Goal: Task Accomplishment & Management: Complete application form

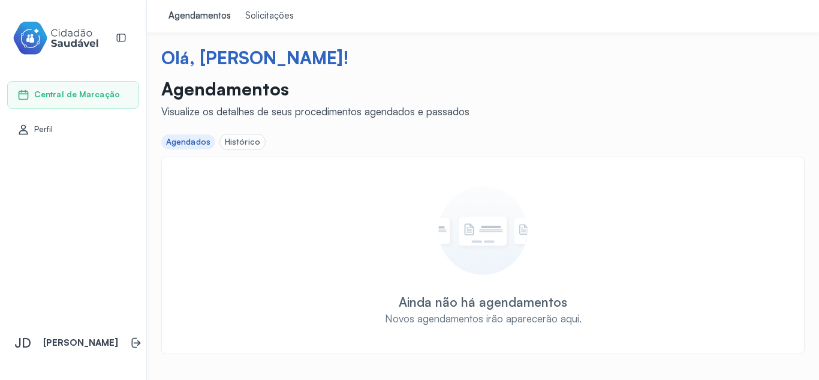
click at [243, 141] on div "Histórico" at bounding box center [242, 142] width 35 height 10
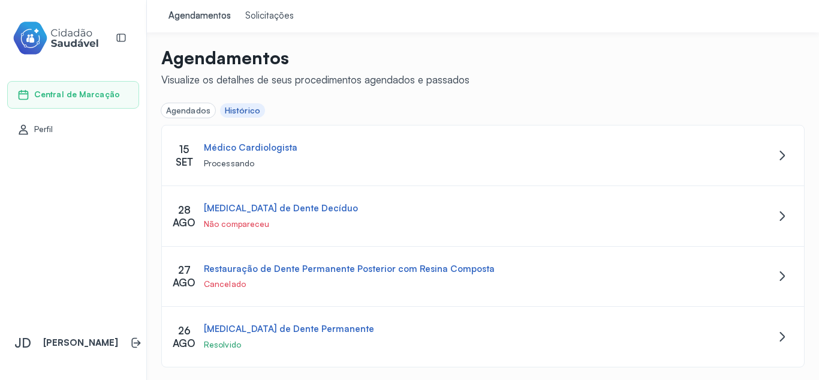
scroll to position [9, 0]
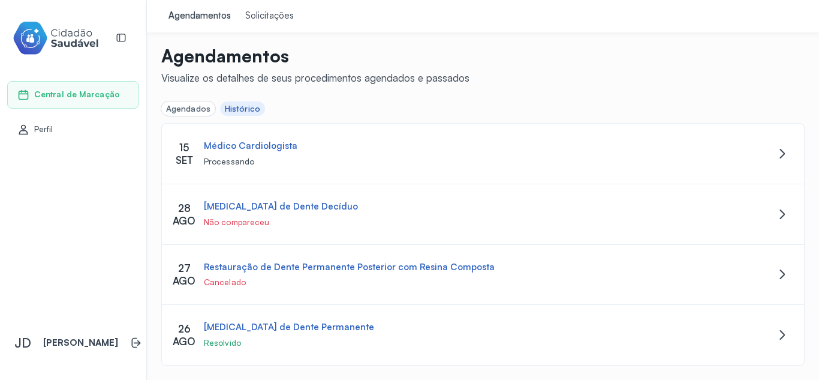
click at [188, 108] on div "Agendados" at bounding box center [188, 109] width 44 height 10
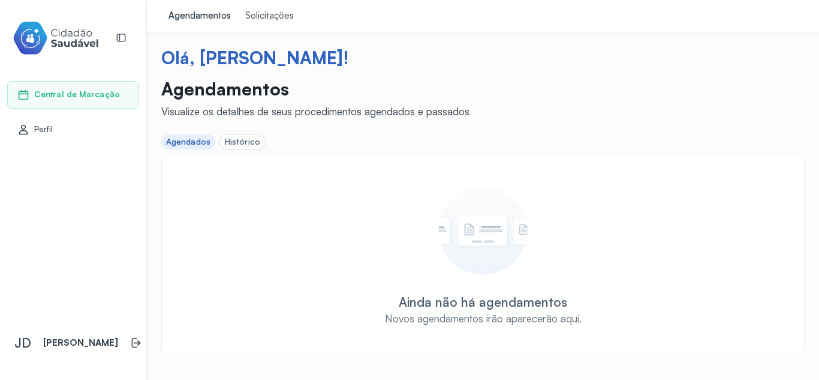
click at [261, 20] on div "Solicitações" at bounding box center [269, 16] width 49 height 12
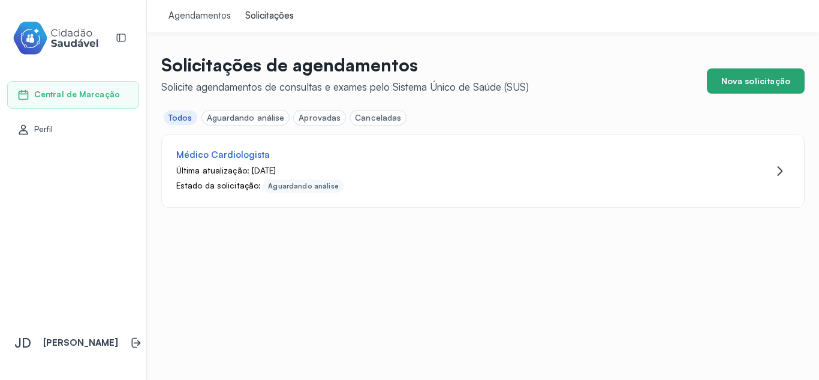
click at [752, 79] on button "Nova solicitação" at bounding box center [756, 80] width 98 height 25
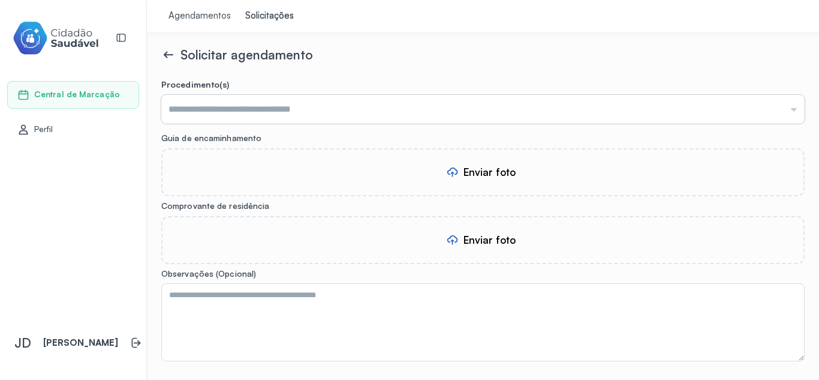
click at [330, 104] on input "text" at bounding box center [482, 109] width 643 height 29
click at [309, 112] on input "text" at bounding box center [482, 109] width 643 height 29
click at [220, 107] on input "text" at bounding box center [482, 109] width 643 height 29
click at [275, 116] on input "text" at bounding box center [482, 109] width 643 height 29
type input "**********"
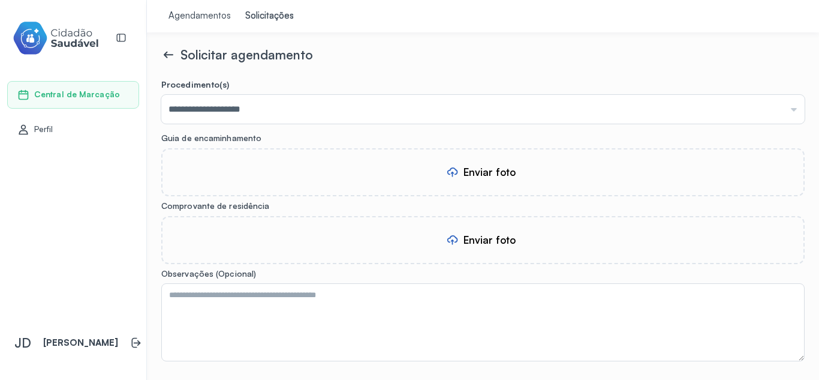
click at [263, 127] on form "**********" at bounding box center [482, 260] width 643 height 362
click at [502, 172] on div "Enviar foto" at bounding box center [489, 171] width 52 height 13
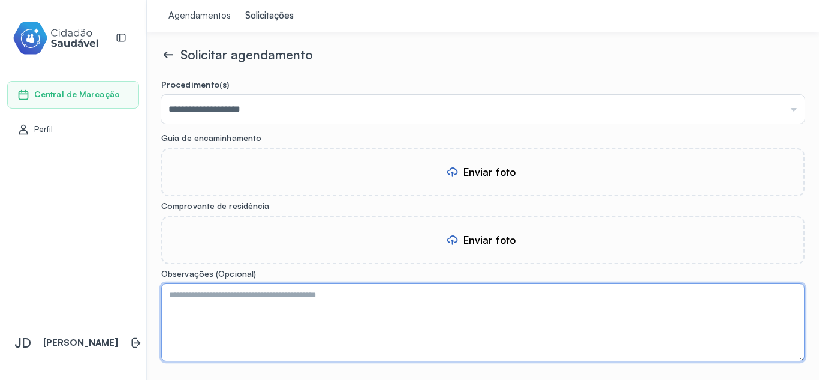
click at [261, 287] on textarea at bounding box center [482, 322] width 643 height 78
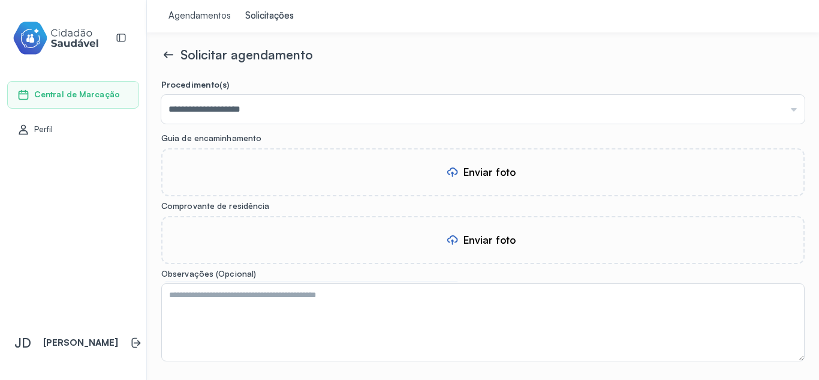
click at [168, 56] on icon at bounding box center [168, 54] width 14 height 14
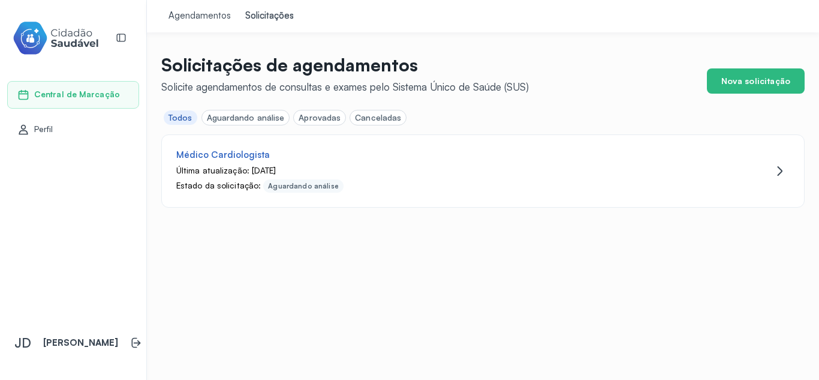
click at [206, 17] on div "Agendamentos" at bounding box center [199, 16] width 62 height 12
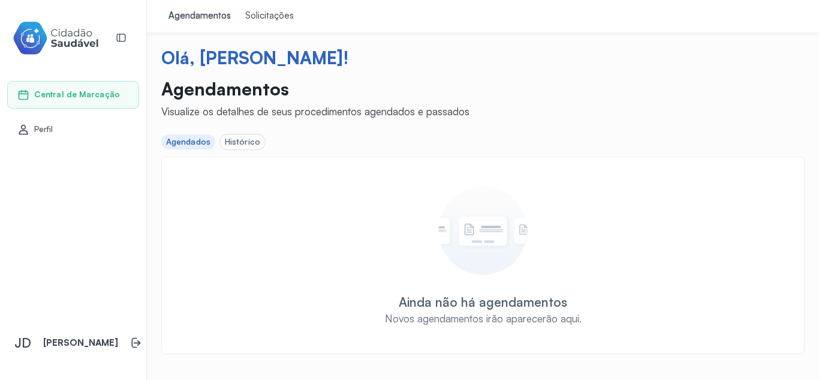
click at [249, 17] on div "Solicitações" at bounding box center [269, 16] width 49 height 12
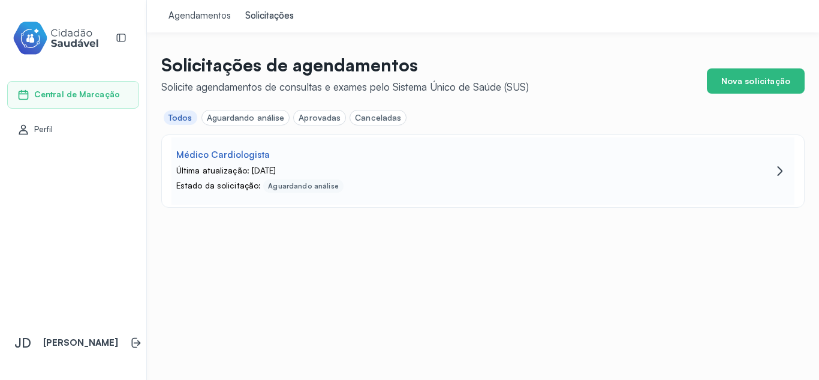
click at [782, 171] on icon at bounding box center [780, 171] width 5 height 10
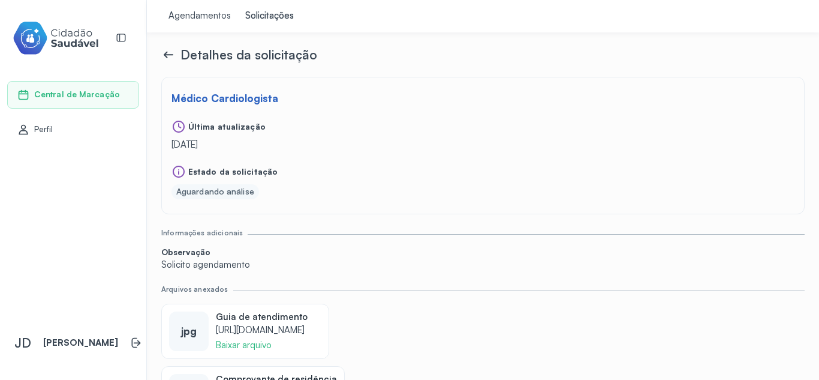
click at [167, 52] on icon at bounding box center [166, 55] width 4 height 7
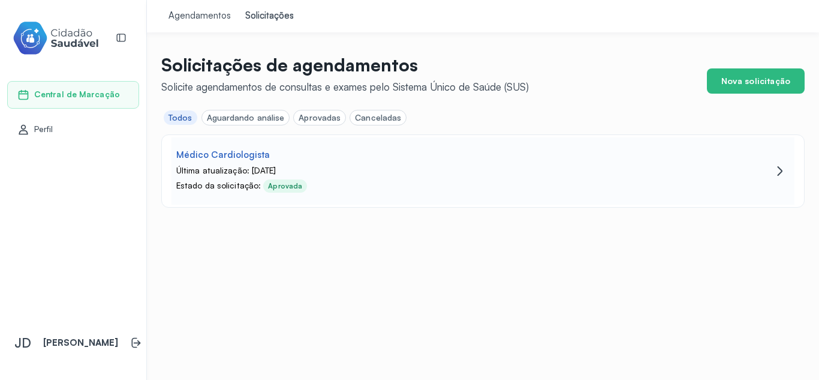
click at [784, 170] on icon at bounding box center [780, 171] width 14 height 14
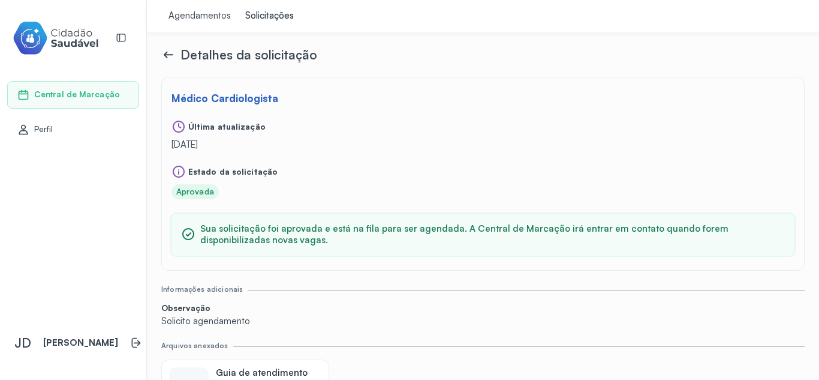
click at [161, 55] on icon at bounding box center [168, 54] width 14 height 14
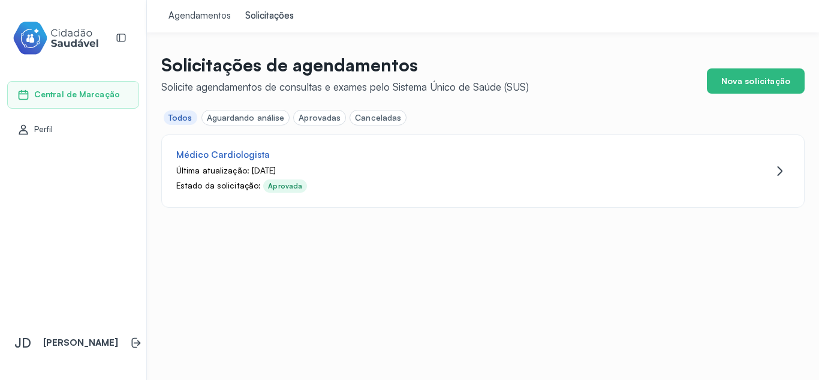
click at [200, 16] on div "Agendamentos" at bounding box center [199, 16] width 62 height 12
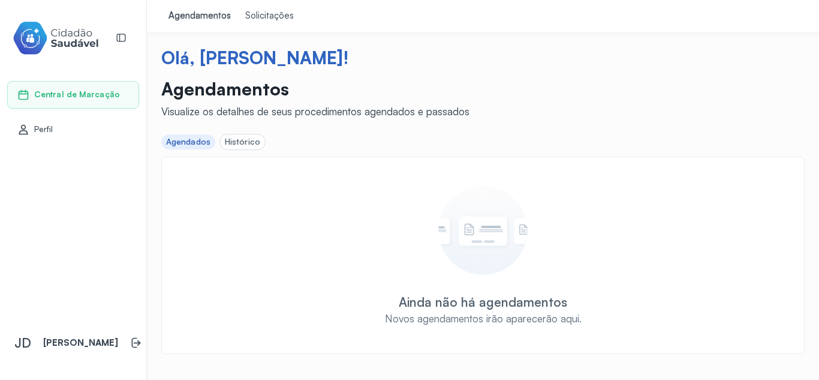
click at [280, 13] on div "Solicitações" at bounding box center [269, 16] width 49 height 12
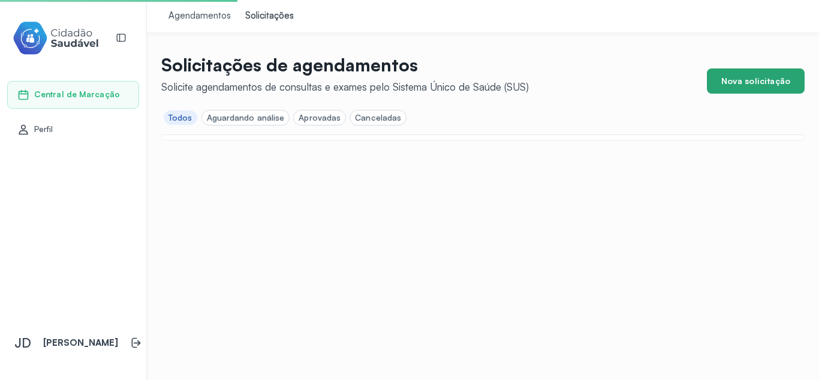
click at [751, 81] on button "Nova solicitação" at bounding box center [756, 80] width 98 height 25
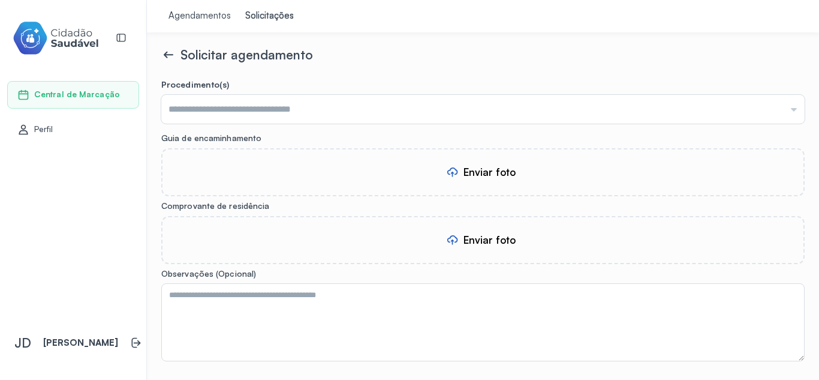
click at [324, 126] on form "Procedimento(s) Médico Cardiologista Guia de encaminhamento Enviar foto Comprov…" at bounding box center [482, 260] width 643 height 362
click at [337, 104] on input "text" at bounding box center [482, 109] width 643 height 29
click at [330, 113] on input "text" at bounding box center [482, 109] width 643 height 29
click at [130, 344] on icon at bounding box center [136, 342] width 12 height 12
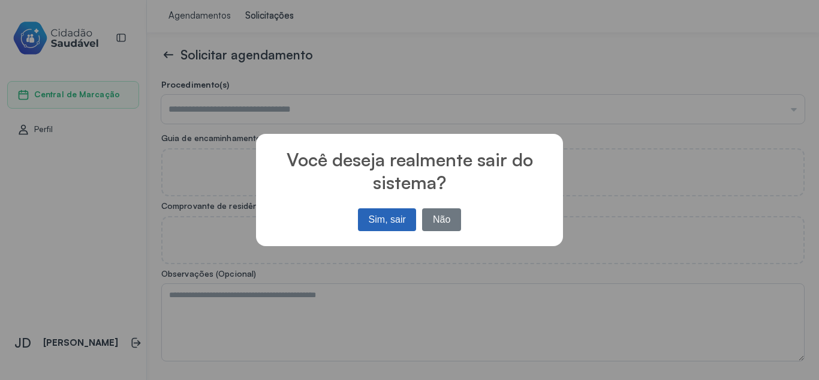
click at [401, 215] on button "Sim, sair" at bounding box center [387, 219] width 58 height 23
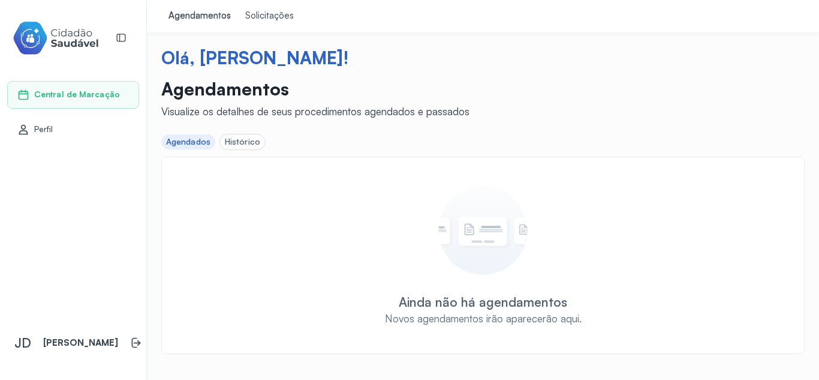
click at [272, 12] on div "Solicitações" at bounding box center [269, 16] width 49 height 12
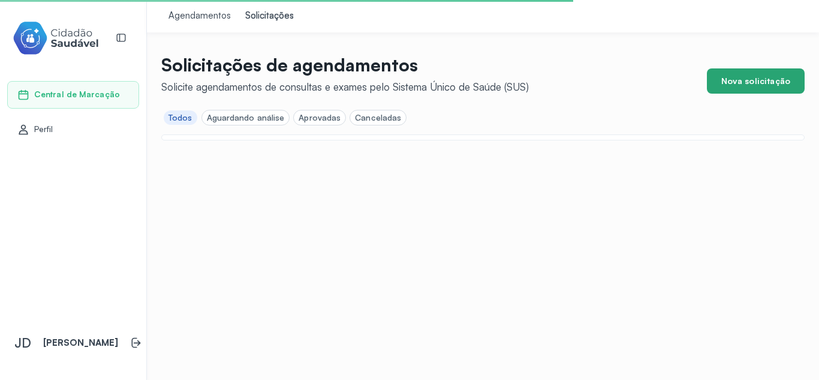
click at [760, 76] on button "Nova solicitação" at bounding box center [756, 80] width 98 height 25
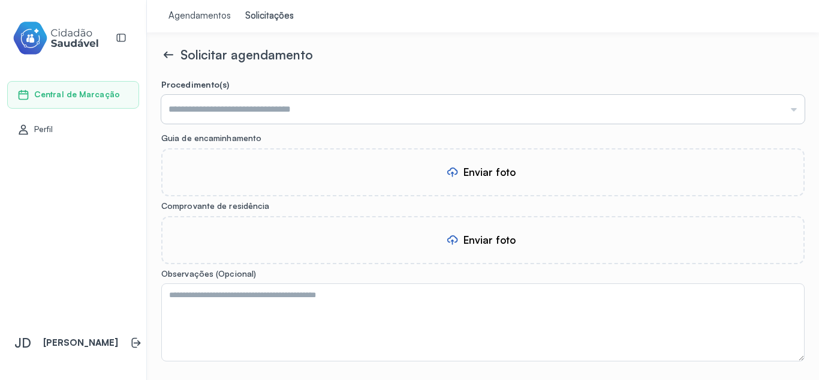
click at [543, 116] on input "text" at bounding box center [482, 109] width 643 height 29
